Goal: Information Seeking & Learning: Learn about a topic

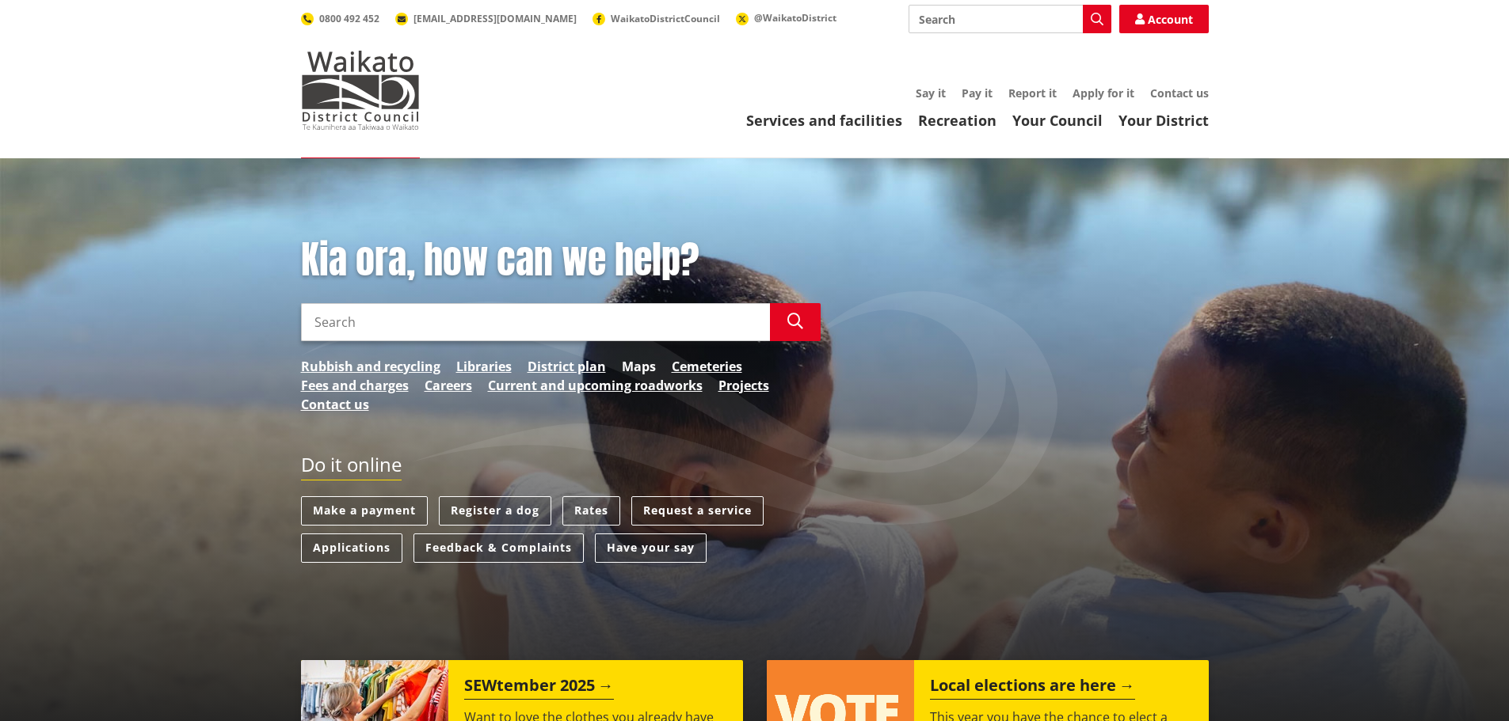
click at [630, 363] on link "Maps" at bounding box center [639, 366] width 34 height 19
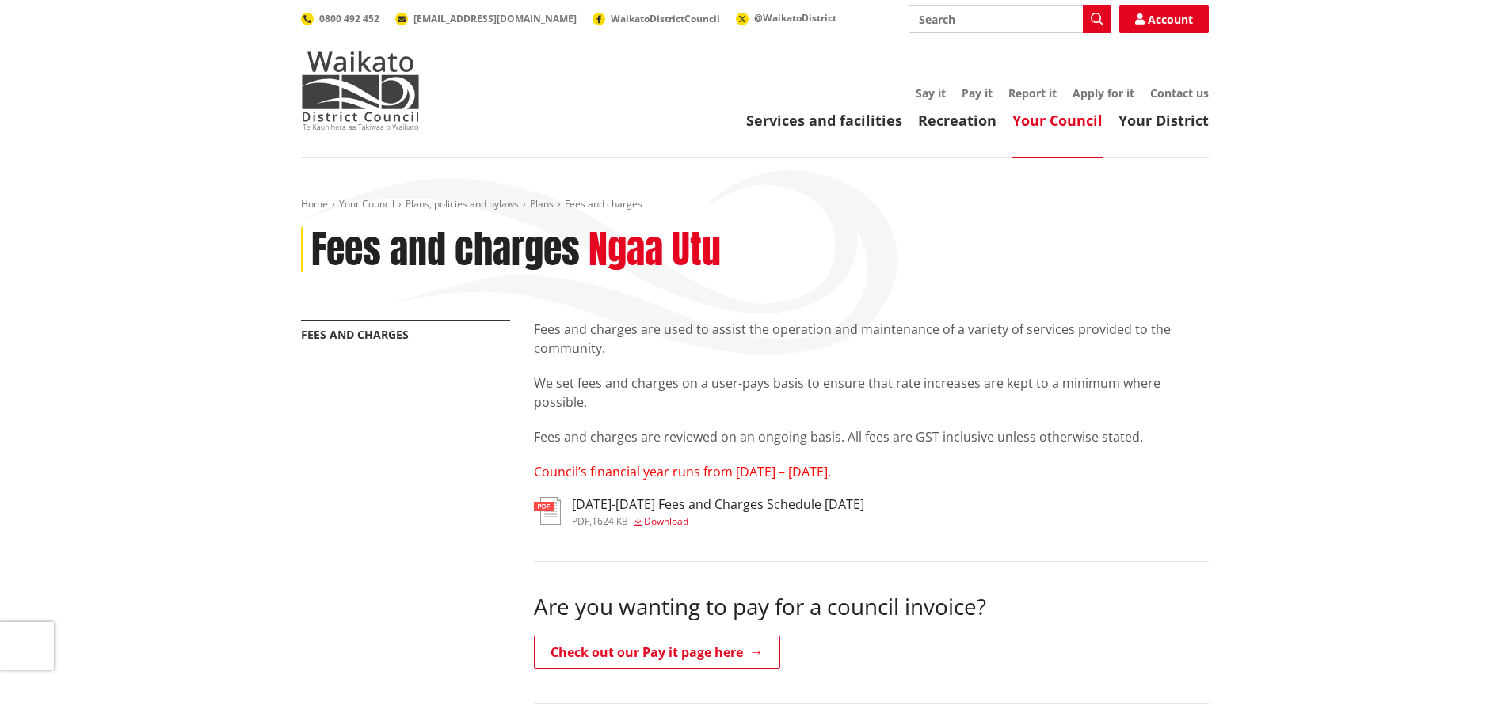
drag, startPoint x: 0, startPoint y: 0, endPoint x: 683, endPoint y: 512, distance: 853.7
click at [683, 512] on h3 "2025-2027 Fees and Charges Schedule June 2025" at bounding box center [718, 504] width 292 height 15
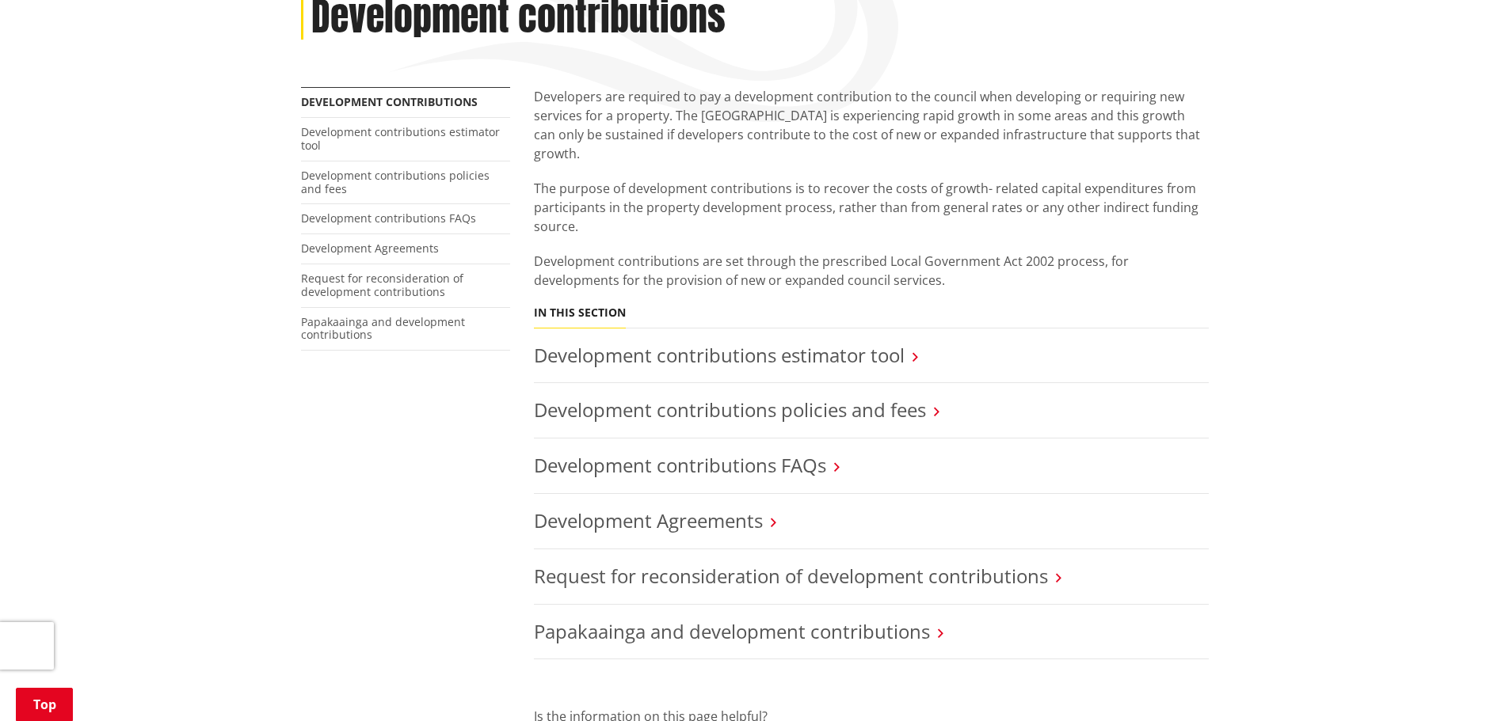
scroll to position [238, 0]
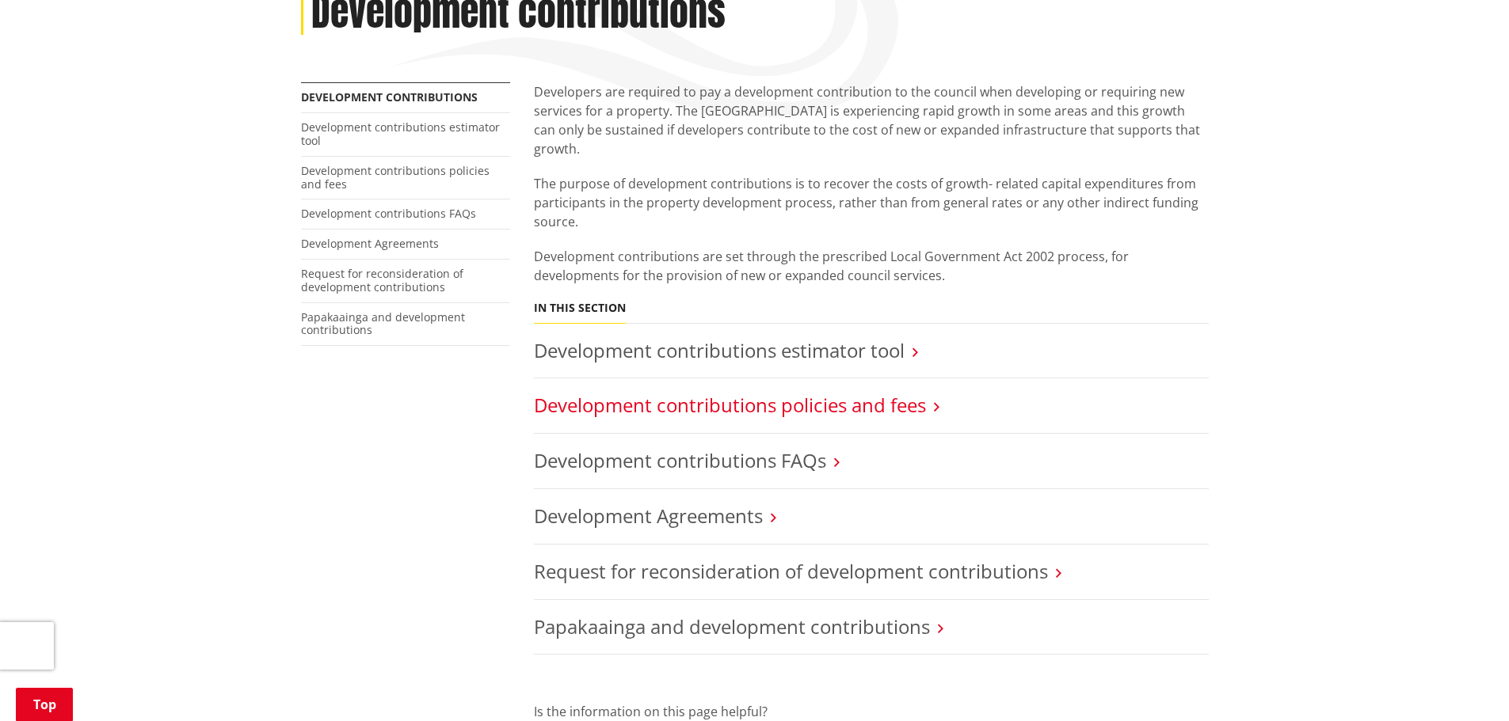
click at [885, 392] on link "Development contributions policies and fees" at bounding box center [730, 405] width 392 height 26
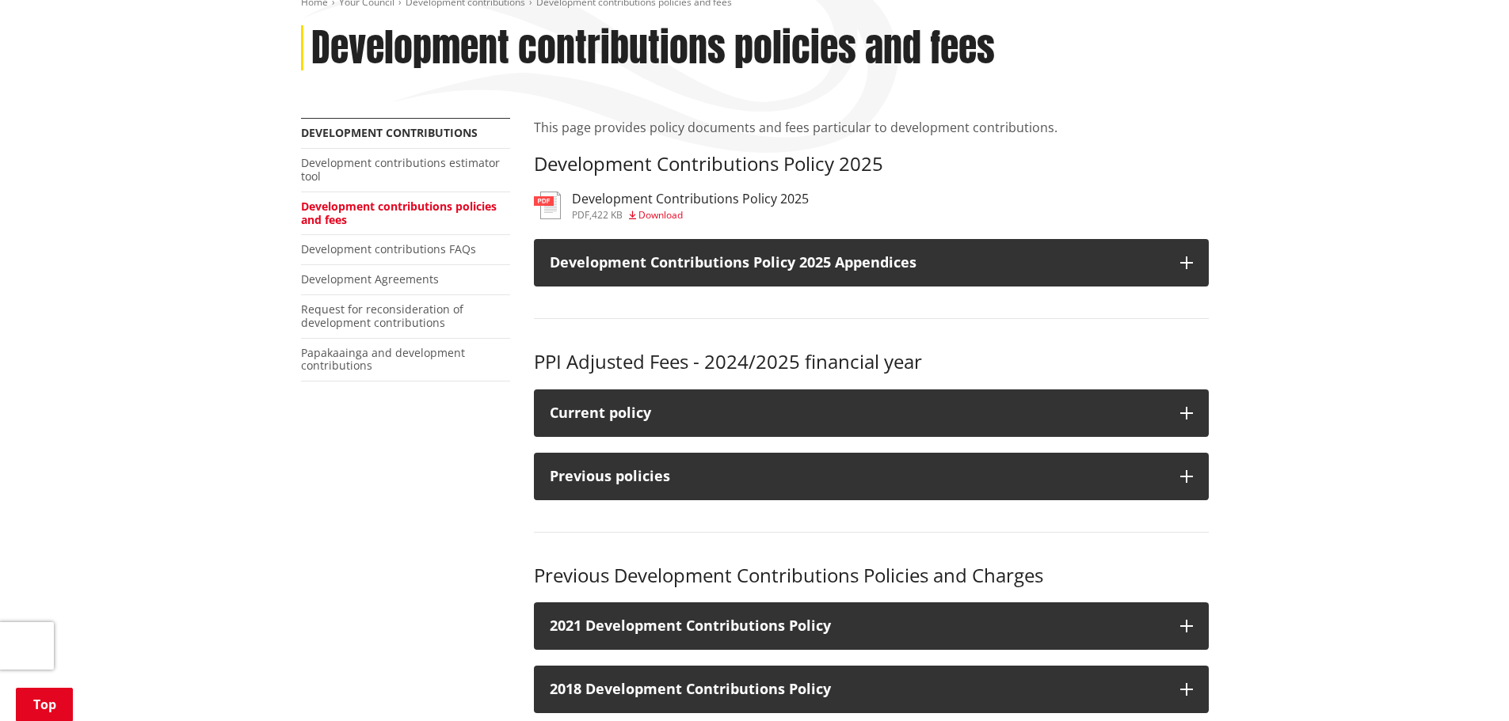
scroll to position [238, 0]
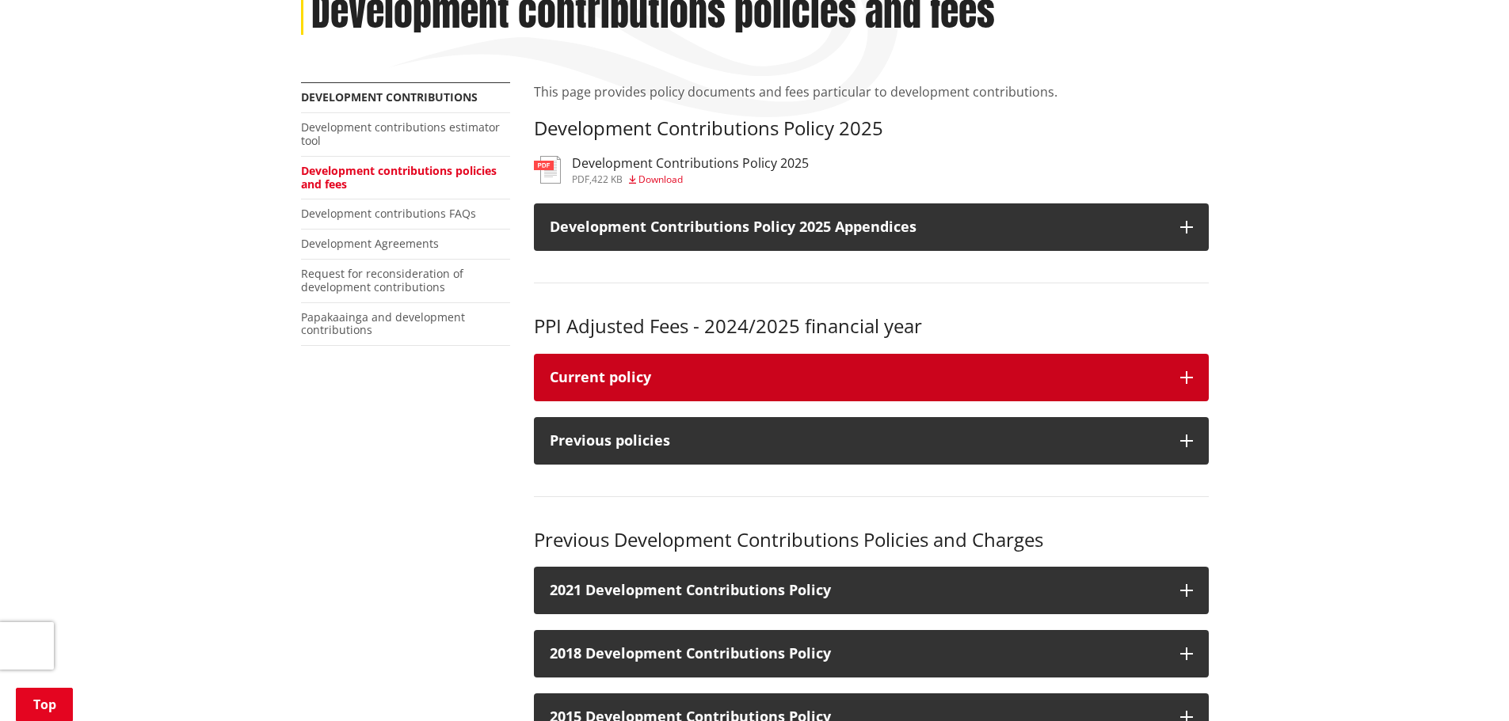
click at [823, 386] on button "Current policy" at bounding box center [871, 378] width 675 height 48
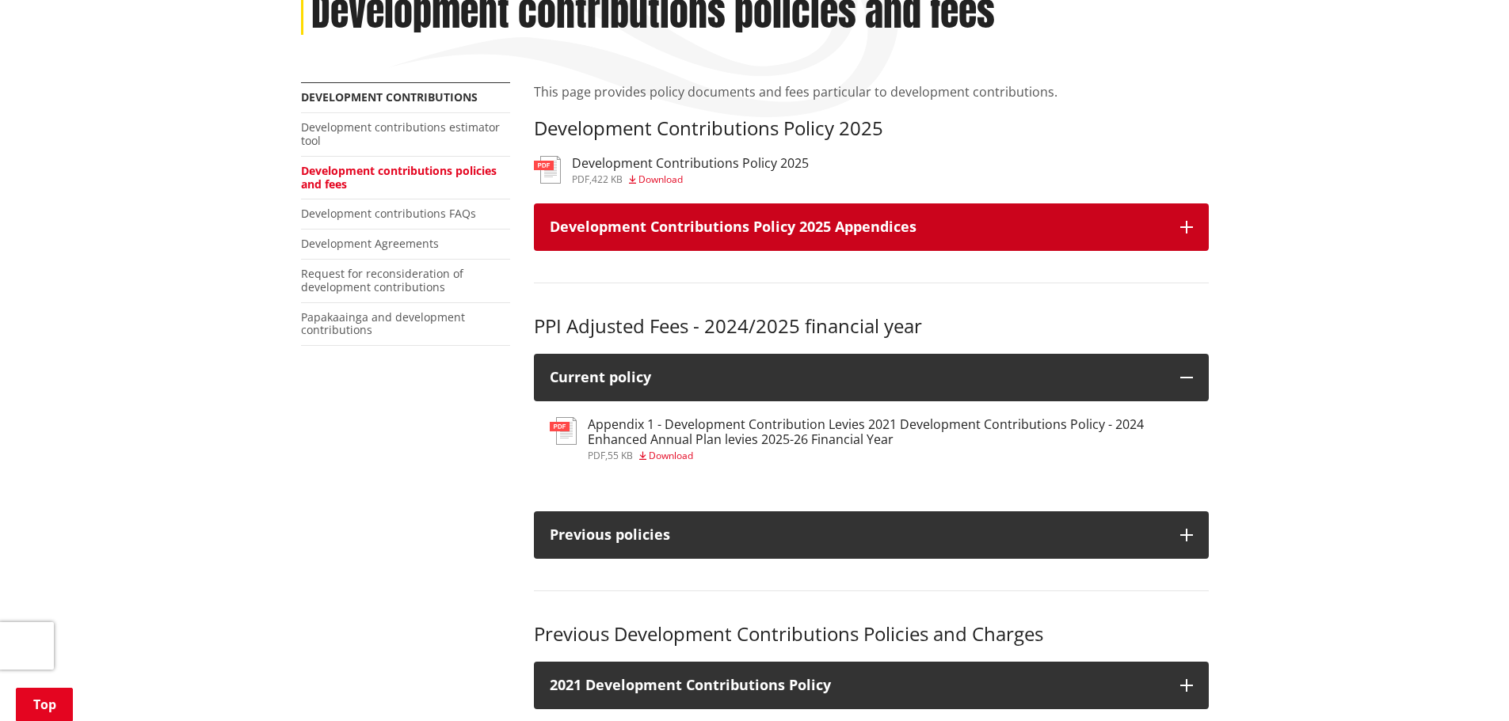
click at [980, 236] on button "Development Contributions Policy 2025 Appendices" at bounding box center [871, 228] width 675 height 48
